Goal: Find specific page/section: Find specific page/section

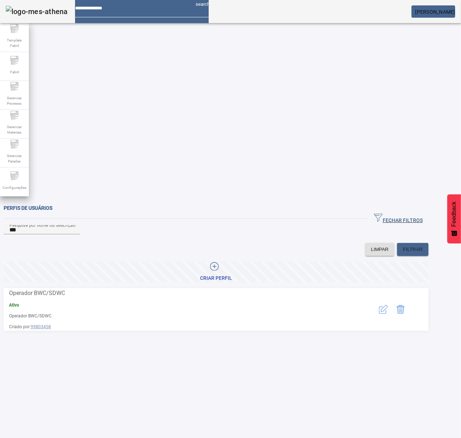
click at [380, 278] on div "Perfis de usuários FECHAR FILTROS Pesquise por nome ou descrição *** LIMPAR FIL…" at bounding box center [216, 406] width 433 height 412
